Goal: Task Accomplishment & Management: Manage account settings

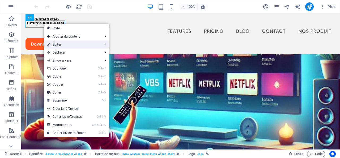
click at [62, 44] on link "⏎ Éditer" at bounding box center [66, 44] width 45 height 8
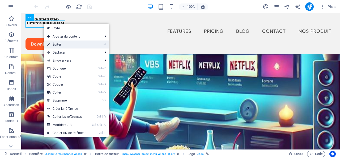
select select "px"
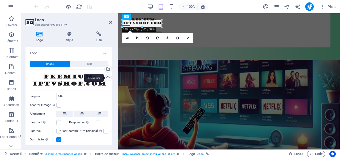
click at [107, 77] on div "Téléverser" at bounding box center [108, 78] width 8 height 8
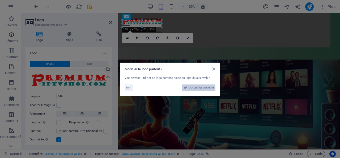
drag, startPoint x: 197, startPoint y: 87, endPoint x: 77, endPoint y: 79, distance: 120.5
click at [197, 87] on span "Oui, appliquer partout" at bounding box center [201, 87] width 25 height 6
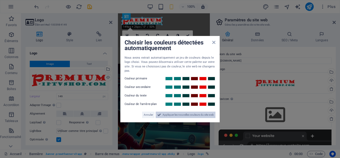
click at [179, 115] on span "Appliquer les nouvelles couleurs du site web" at bounding box center [188, 114] width 51 height 6
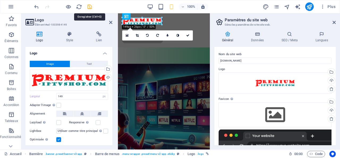
click at [90, 7] on icon "save" at bounding box center [90, 7] width 6 height 6
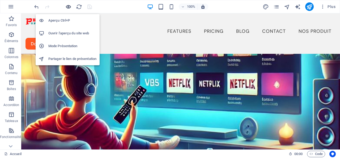
click at [68, 7] on icon "button" at bounding box center [68, 7] width 6 height 6
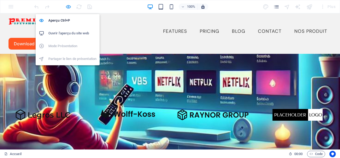
click at [68, 6] on icon "button" at bounding box center [68, 7] width 6 height 6
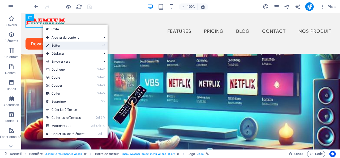
click at [57, 44] on link "⏎ Éditer" at bounding box center [65, 45] width 45 height 8
select select "px"
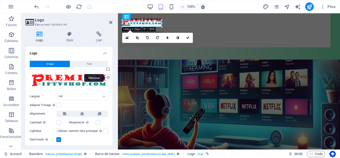
click at [106, 76] on div "Téléverser" at bounding box center [108, 78] width 8 height 8
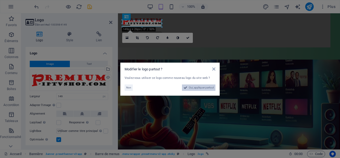
click at [195, 87] on span "Oui, appliquer partout" at bounding box center [201, 87] width 25 height 6
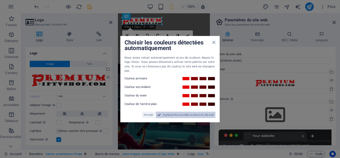
click at [170, 114] on span "Appliquer les nouvelles couleurs du site web" at bounding box center [188, 114] width 51 height 6
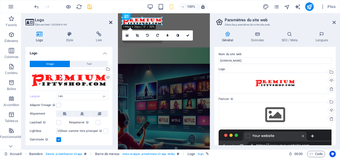
click at [110, 22] on icon at bounding box center [110, 22] width 3 height 4
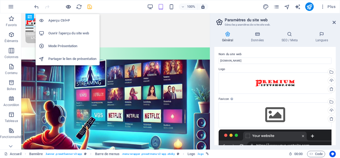
click at [68, 6] on icon "button" at bounding box center [68, 7] width 6 height 6
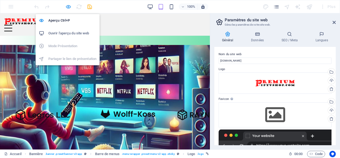
click at [68, 6] on icon "button" at bounding box center [68, 7] width 6 height 6
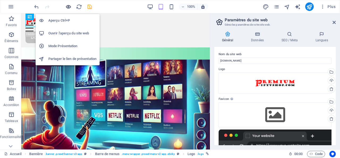
click at [68, 6] on icon "button" at bounding box center [68, 7] width 6 height 6
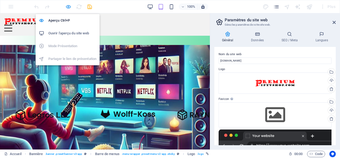
click at [68, 6] on icon "button" at bounding box center [68, 7] width 6 height 6
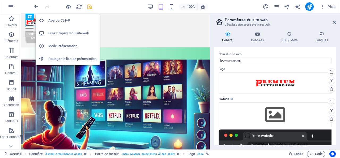
click at [61, 32] on h6 "Ouvrir l'aperçu du site web" at bounding box center [72, 33] width 48 height 6
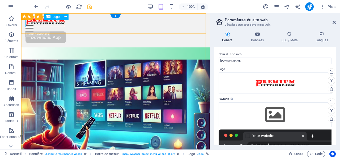
click at [44, 24] on div at bounding box center [116, 21] width 180 height 7
select select "px"
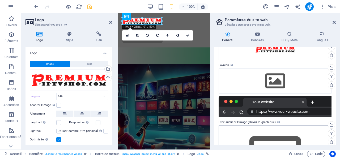
scroll to position [26, 0]
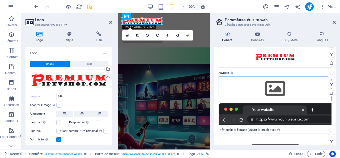
click at [280, 88] on div "Glissez les fichiers ici, cliquez pour choisir les fichiers ou sélectionnez les…" at bounding box center [275, 88] width 113 height 25
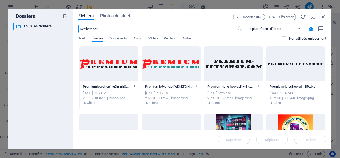
click at [112, 64] on div at bounding box center [109, 64] width 58 height 35
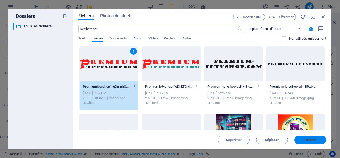
click at [306, 139] on span "Insérer" at bounding box center [310, 139] width 11 height 3
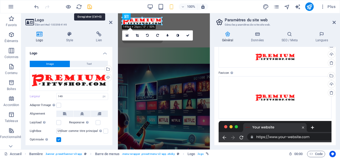
click at [90, 6] on icon "save" at bounding box center [90, 7] width 6 height 6
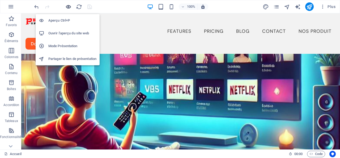
click at [68, 5] on icon "button" at bounding box center [68, 7] width 6 height 6
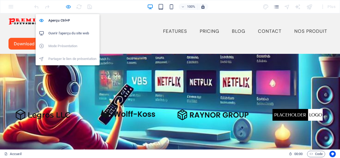
click at [68, 5] on icon "button" at bounding box center [68, 7] width 6 height 6
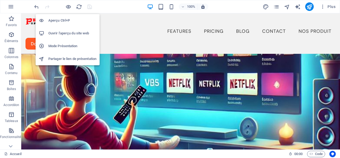
click at [59, 34] on h6 "Ouvrir l'aperçu du site web" at bounding box center [72, 33] width 48 height 6
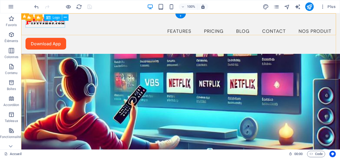
click at [47, 24] on div at bounding box center [181, 21] width 311 height 7
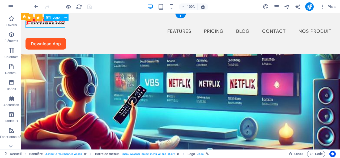
click at [47, 24] on div at bounding box center [181, 21] width 311 height 7
select select "px"
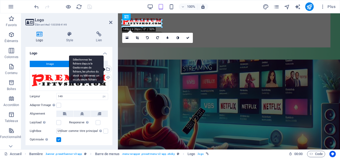
click at [107, 68] on div "Sélectionnez les fichiers depuis le Gestionnaire de fichiers, les photos du sto…" at bounding box center [108, 69] width 8 height 8
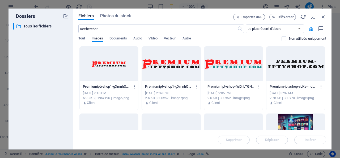
click at [229, 64] on div at bounding box center [233, 64] width 58 height 35
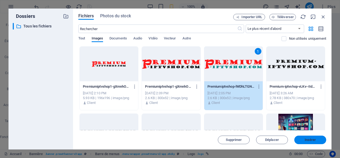
click at [308, 139] on span "Insérer" at bounding box center [310, 139] width 11 height 3
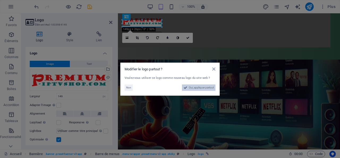
click at [198, 88] on span "Oui, appliquer partout" at bounding box center [201, 87] width 25 height 6
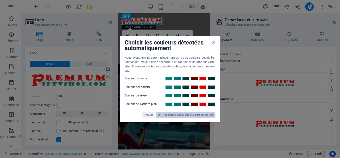
click at [170, 114] on span "Appliquer les nouvelles couleurs du site web" at bounding box center [188, 114] width 51 height 6
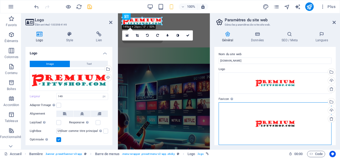
click at [273, 123] on div "Glissez les fichiers ici, cliquez pour choisir les fichiers ou sélectionnez les…" at bounding box center [275, 123] width 113 height 43
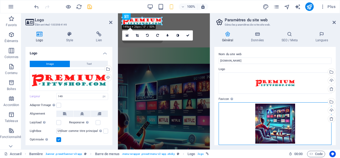
click at [271, 121] on div "Glissez les fichiers ici, cliquez pour choisir les fichiers ou sélectionnez les…" at bounding box center [275, 123] width 113 height 43
click at [276, 112] on div "Glissez les fichiers ici, cliquez pour choisir les fichiers ou sélectionnez les…" at bounding box center [275, 123] width 113 height 43
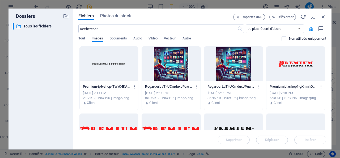
scroll to position [53, 0]
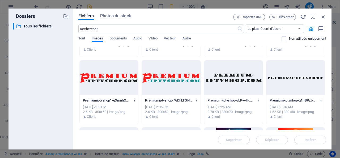
click at [165, 78] on div at bounding box center [171, 77] width 58 height 35
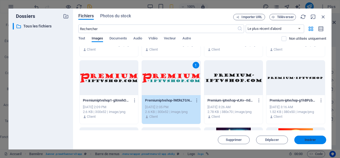
click at [302, 140] on span "Insérer" at bounding box center [311, 139] width 28 height 3
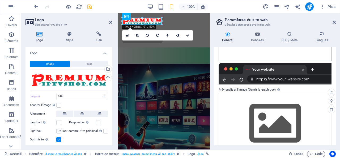
scroll to position [97, 0]
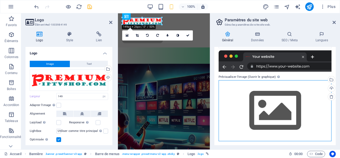
click at [278, 108] on div "Glissez les fichiers ici, cliquez pour choisir les fichiers ou sélectionnez les…" at bounding box center [275, 110] width 113 height 61
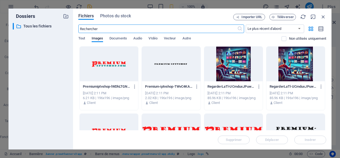
click at [111, 65] on div at bounding box center [109, 64] width 58 height 35
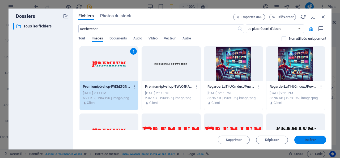
click at [313, 139] on span "Insérer" at bounding box center [310, 139] width 11 height 3
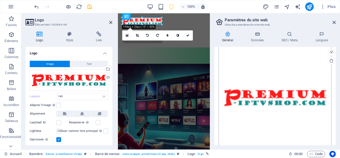
scroll to position [142, 0]
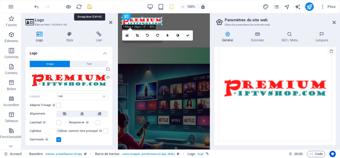
click at [89, 7] on icon "save" at bounding box center [90, 7] width 6 height 6
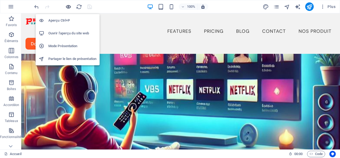
click at [68, 7] on icon "button" at bounding box center [68, 7] width 6 height 6
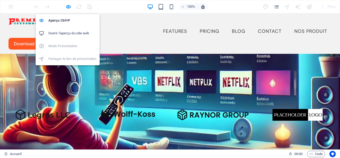
click at [59, 32] on h6 "Ouvrir l'aperçu du site web" at bounding box center [72, 33] width 48 height 6
click at [68, 7] on icon "button" at bounding box center [68, 7] width 6 height 6
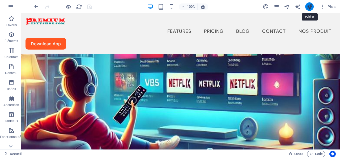
click at [311, 6] on icon "publish" at bounding box center [310, 7] width 6 height 6
